Goal: Entertainment & Leisure: Consume media (video, audio)

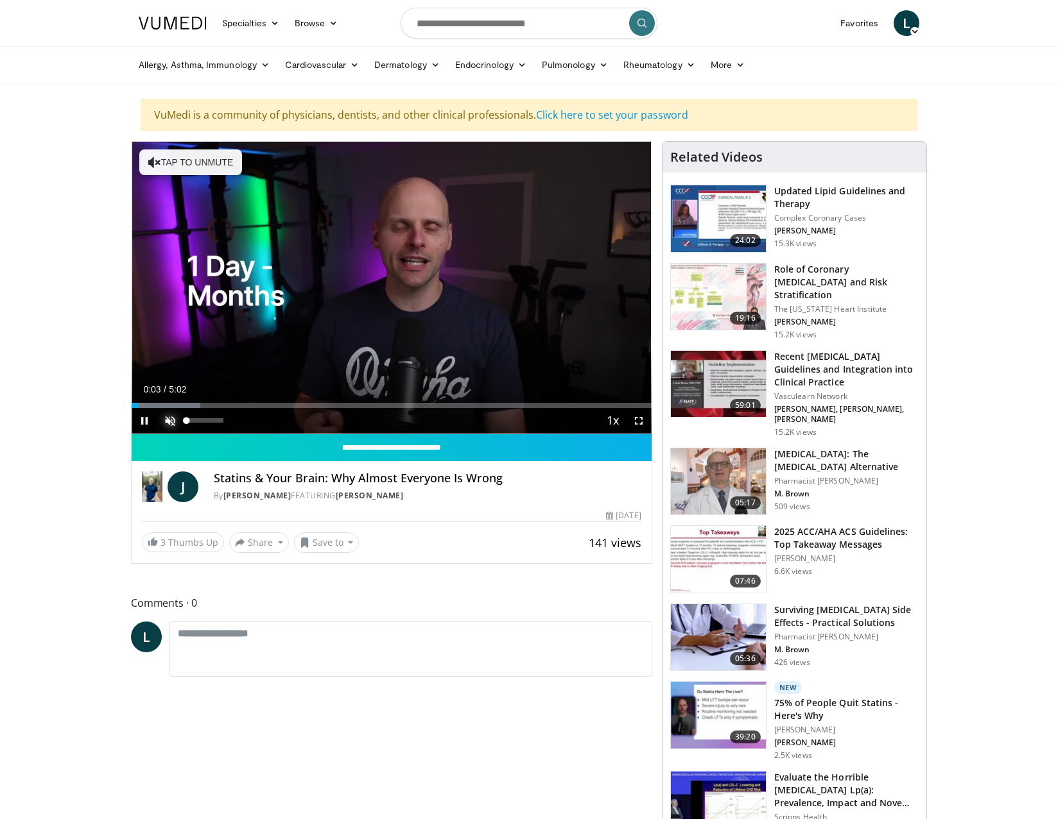
click at [170, 418] on span "Video Player" at bounding box center [170, 421] width 26 height 26
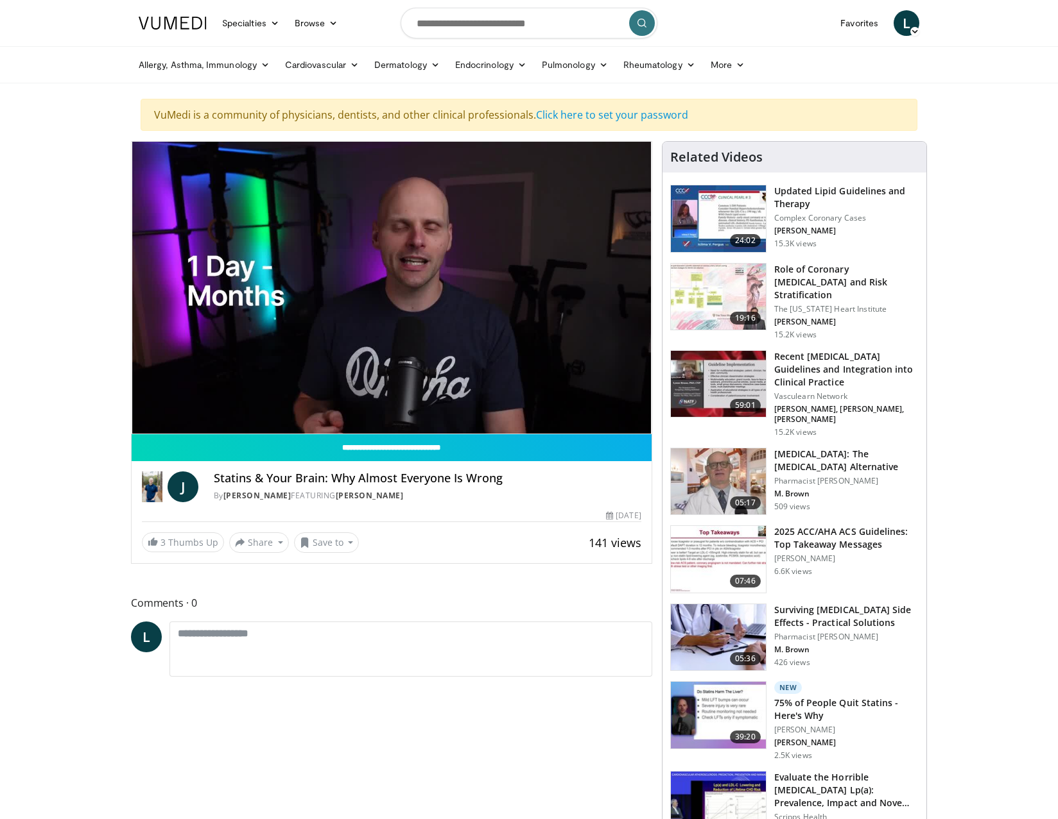
click at [135, 406] on div "10 seconds Tap to unmute" at bounding box center [392, 288] width 520 height 292
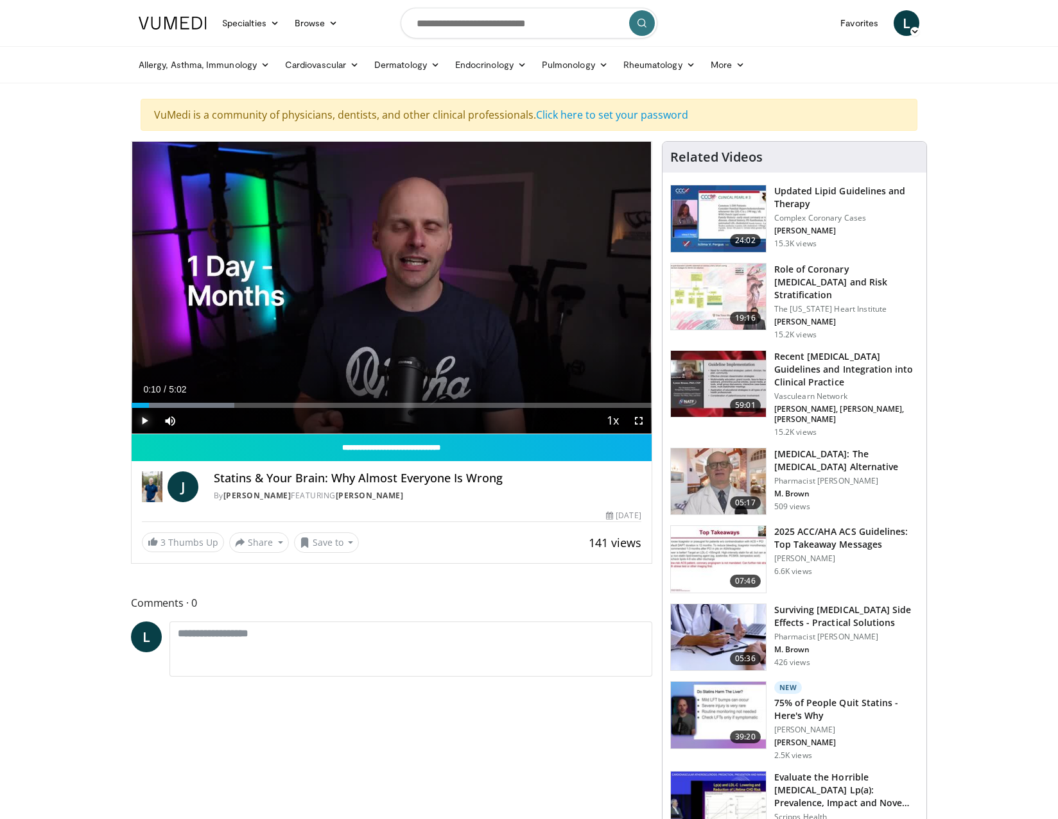
click at [145, 417] on span "Video Player" at bounding box center [145, 421] width 26 height 26
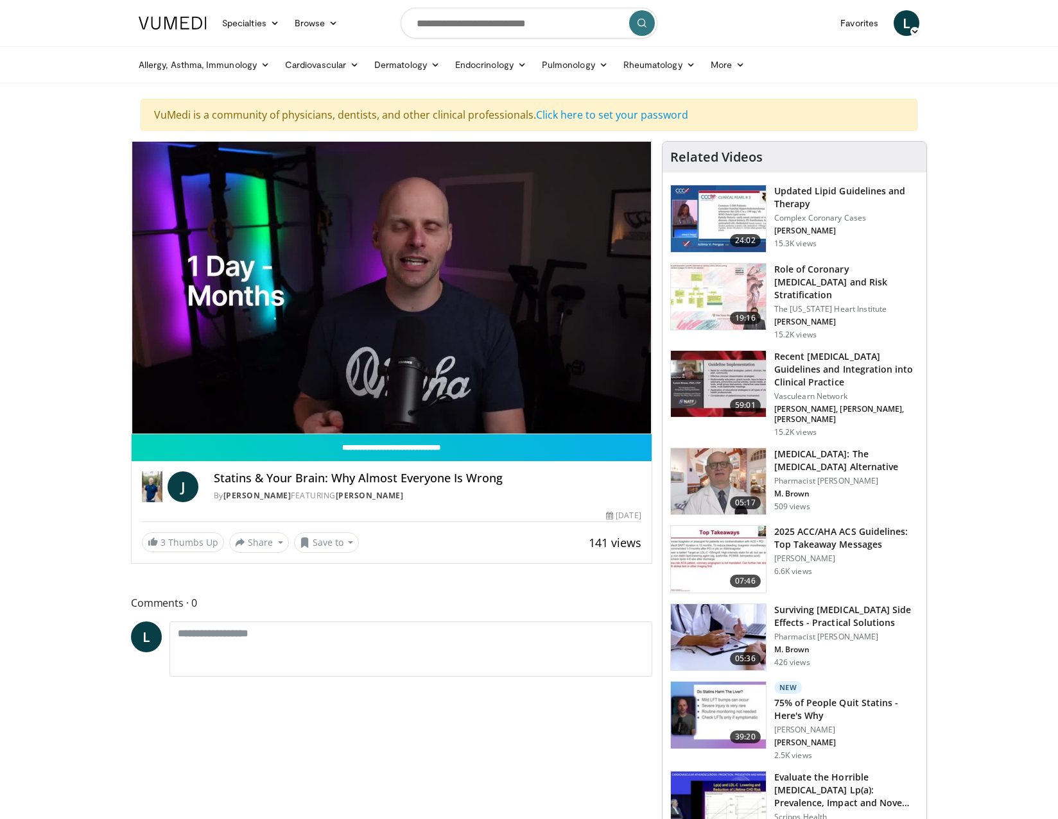
click at [563, 483] on h4 "Statins & Your Brain: Why Almost Everyone Is Wrong" at bounding box center [427, 479] width 427 height 14
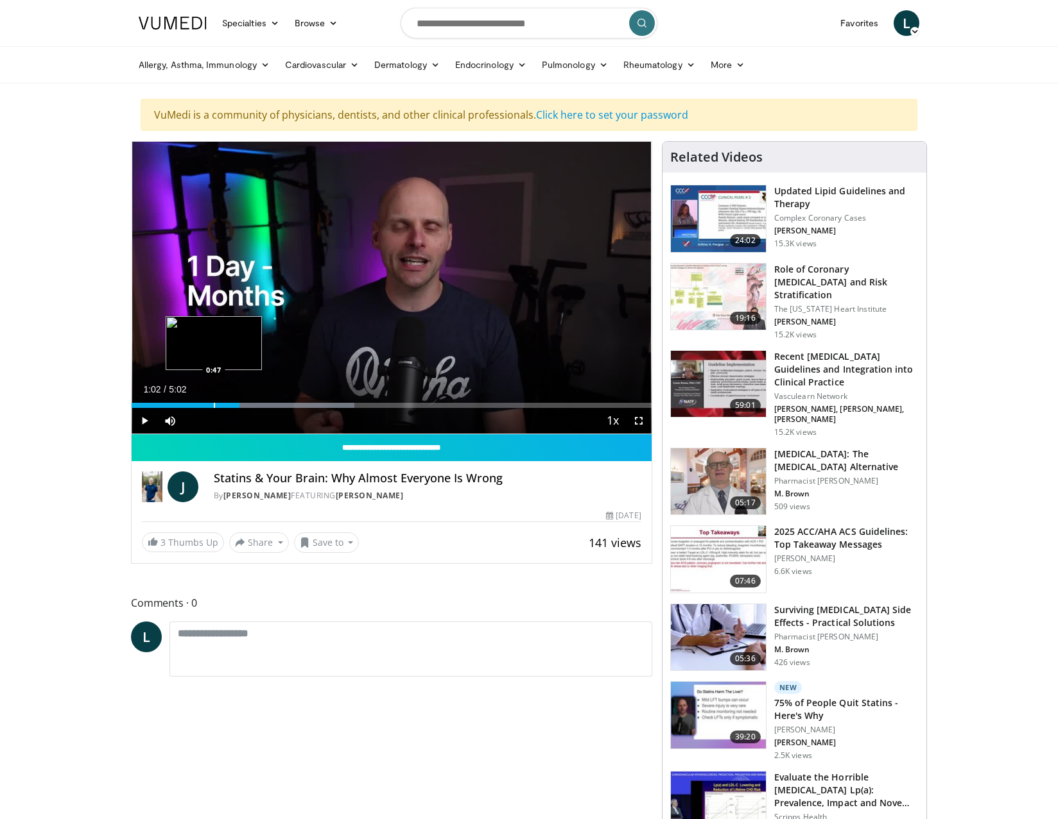
click at [213, 406] on div "Loaded : 42.82% 1:02 0:47" at bounding box center [392, 405] width 520 height 5
